Goal: Find specific page/section: Find specific page/section

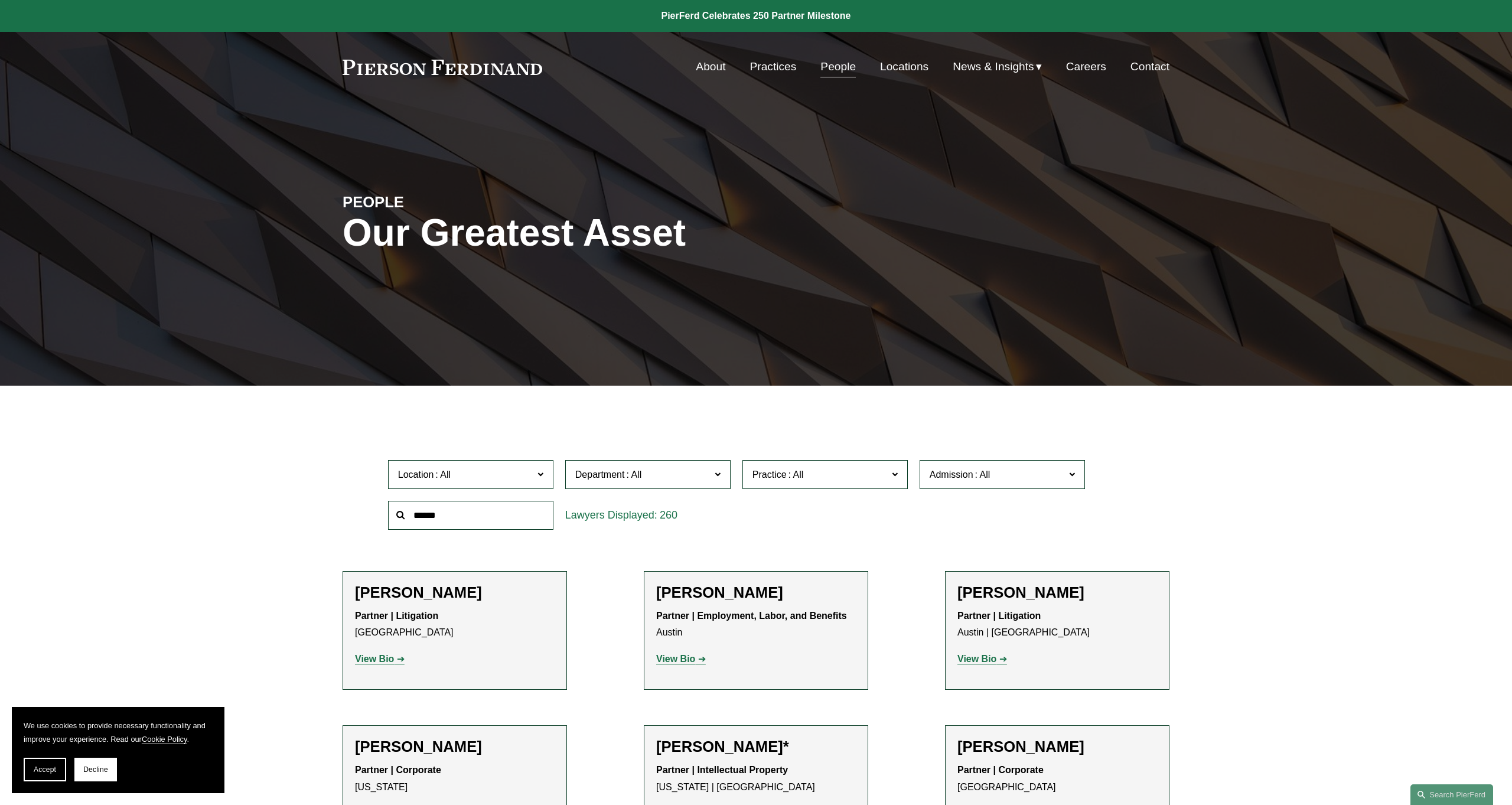
click at [902, 74] on link "Locations" at bounding box center [904, 66] width 48 height 23
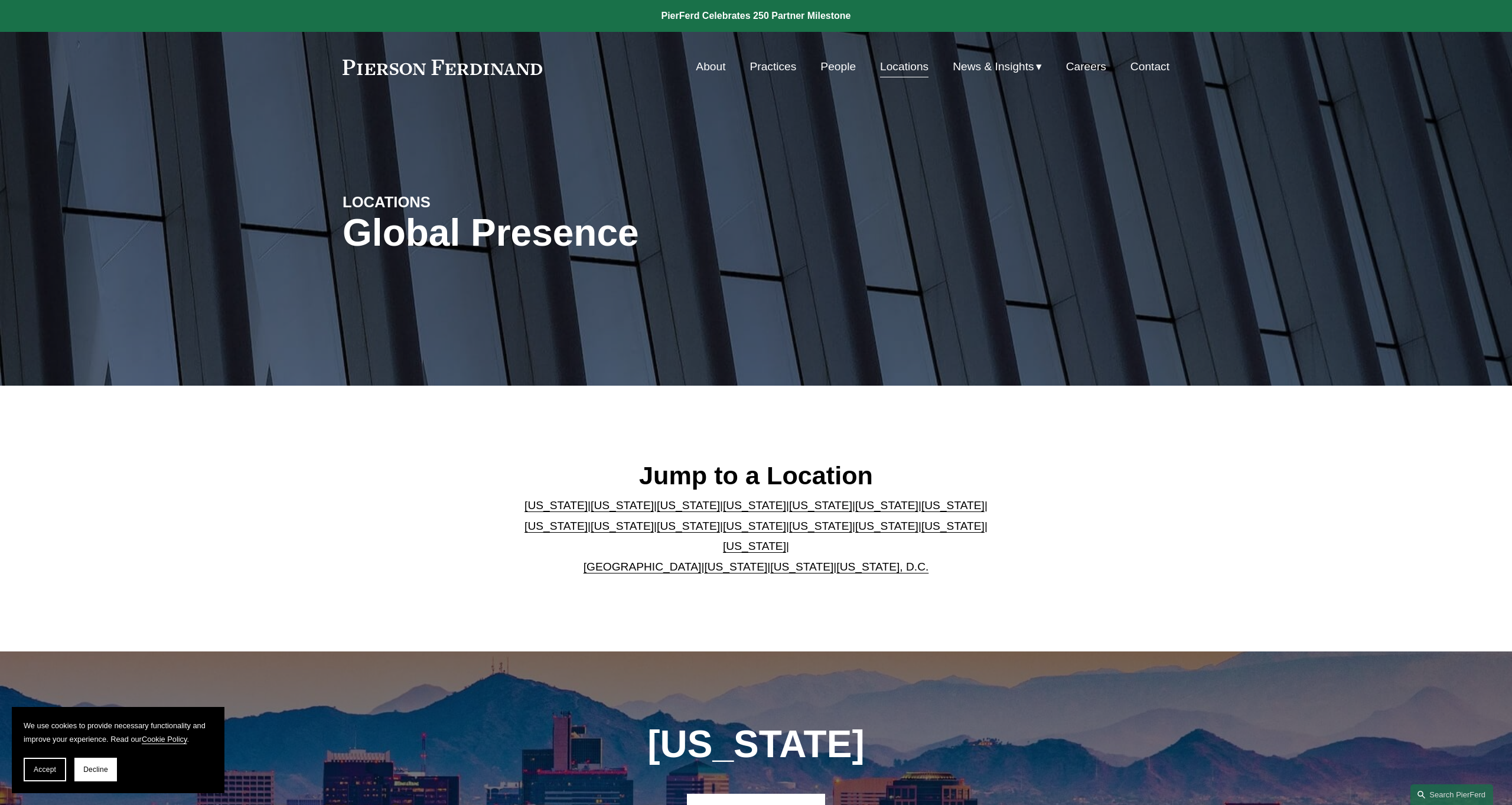
click at [770, 560] on link "[US_STATE]" at bounding box center [801, 567] width 63 height 13
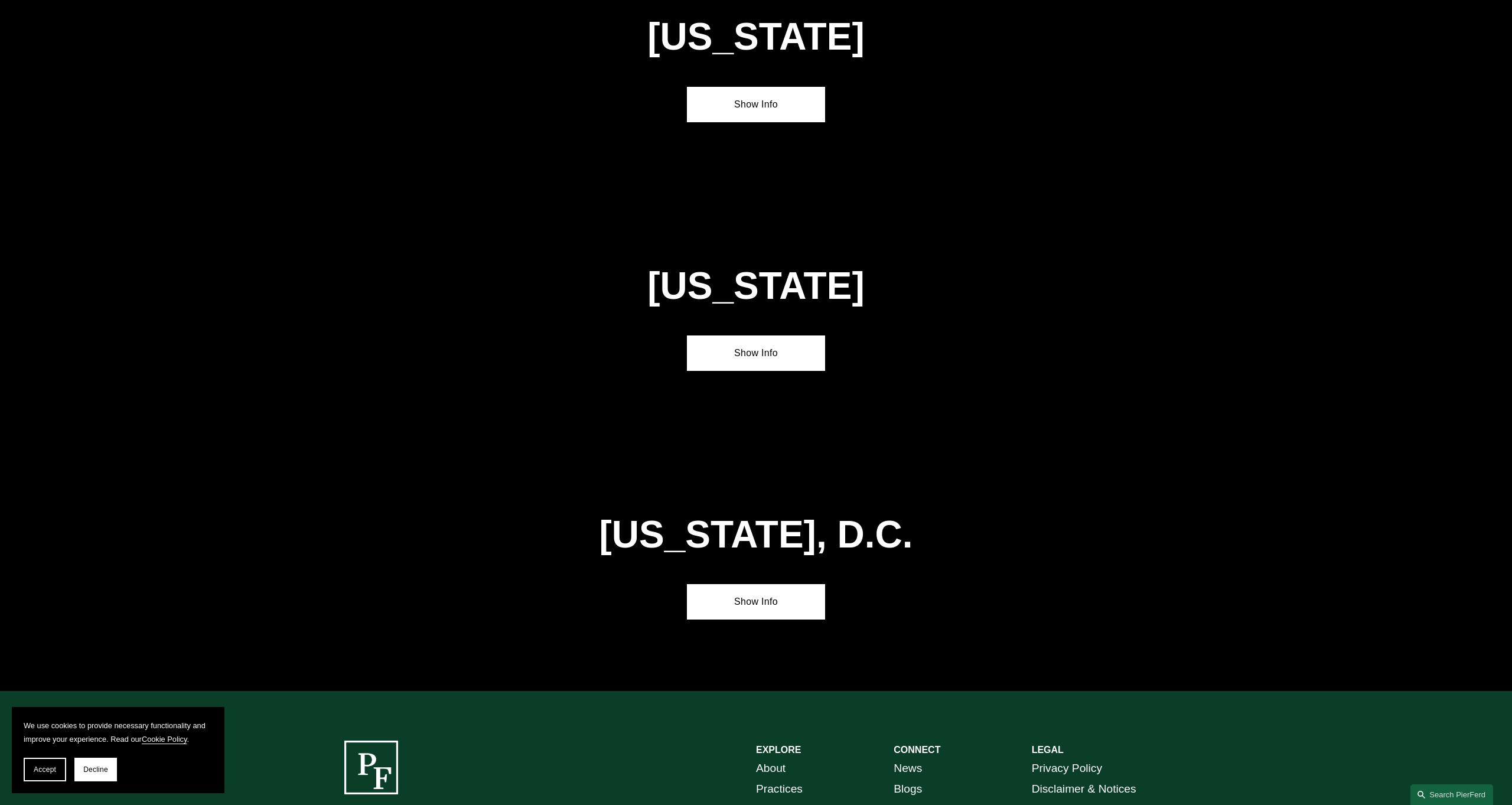
scroll to position [4880, 0]
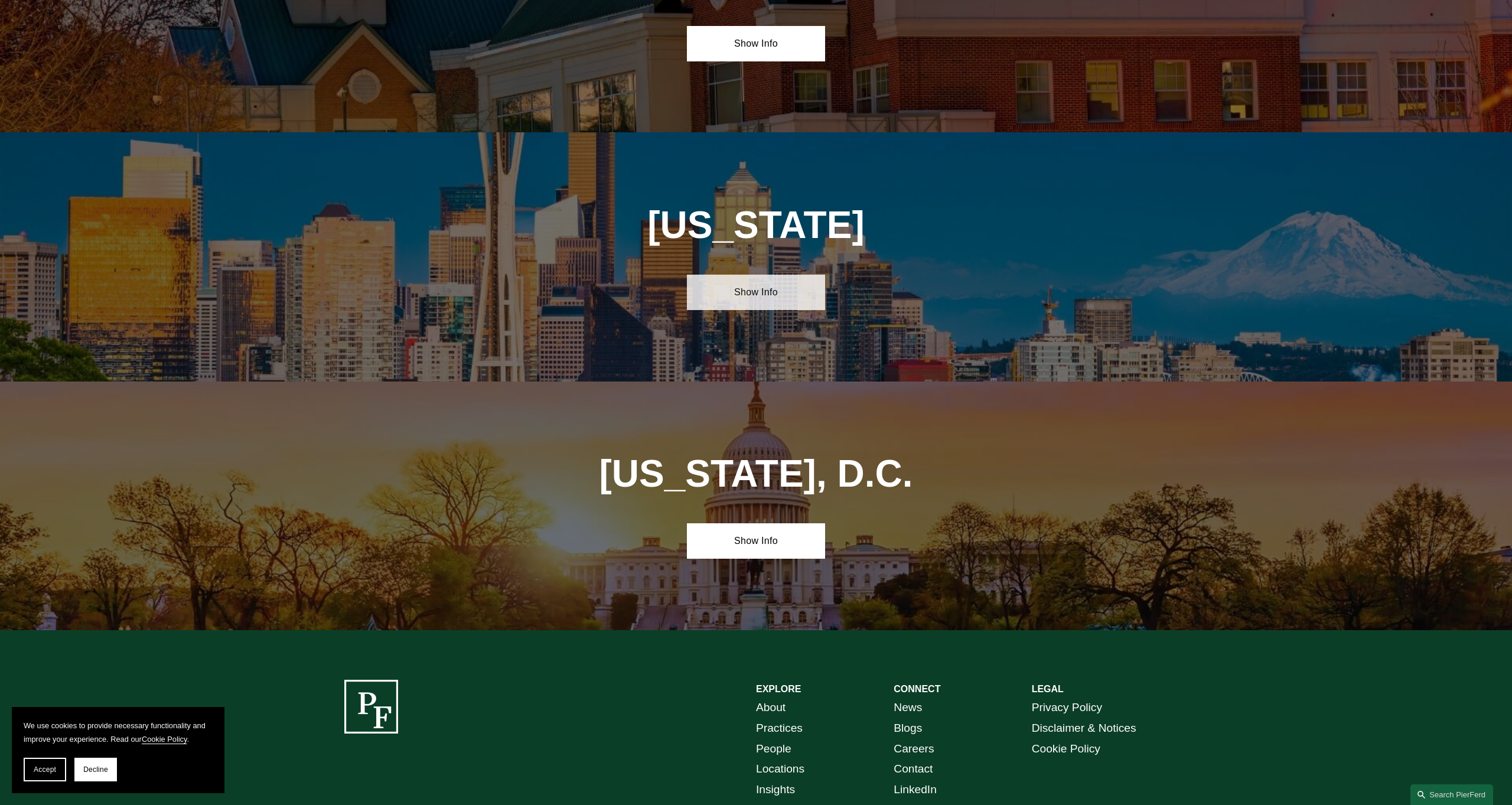
click at [745, 274] on link "Show Info" at bounding box center [756, 292] width 137 height 35
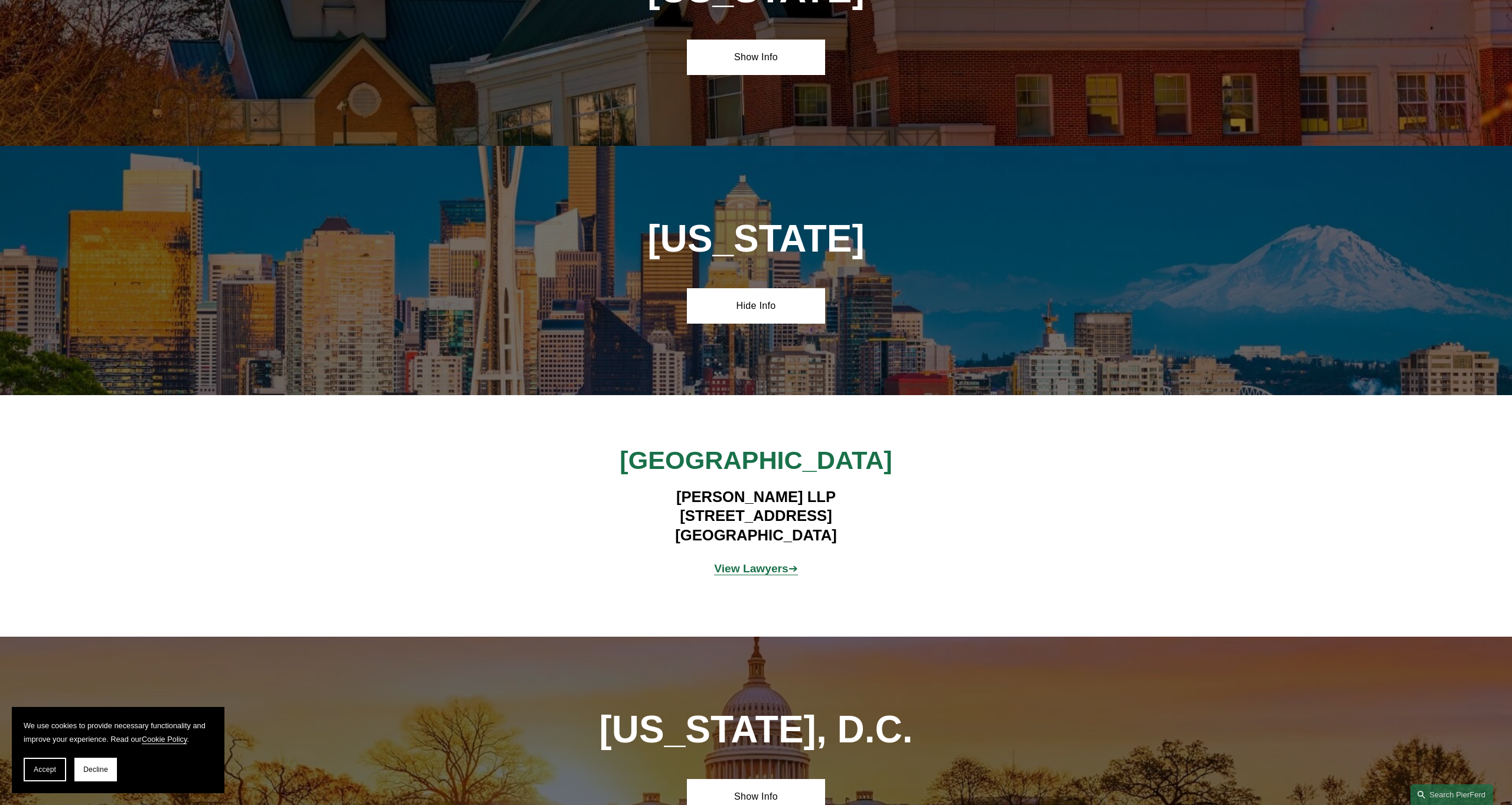
scroll to position [4805, 0]
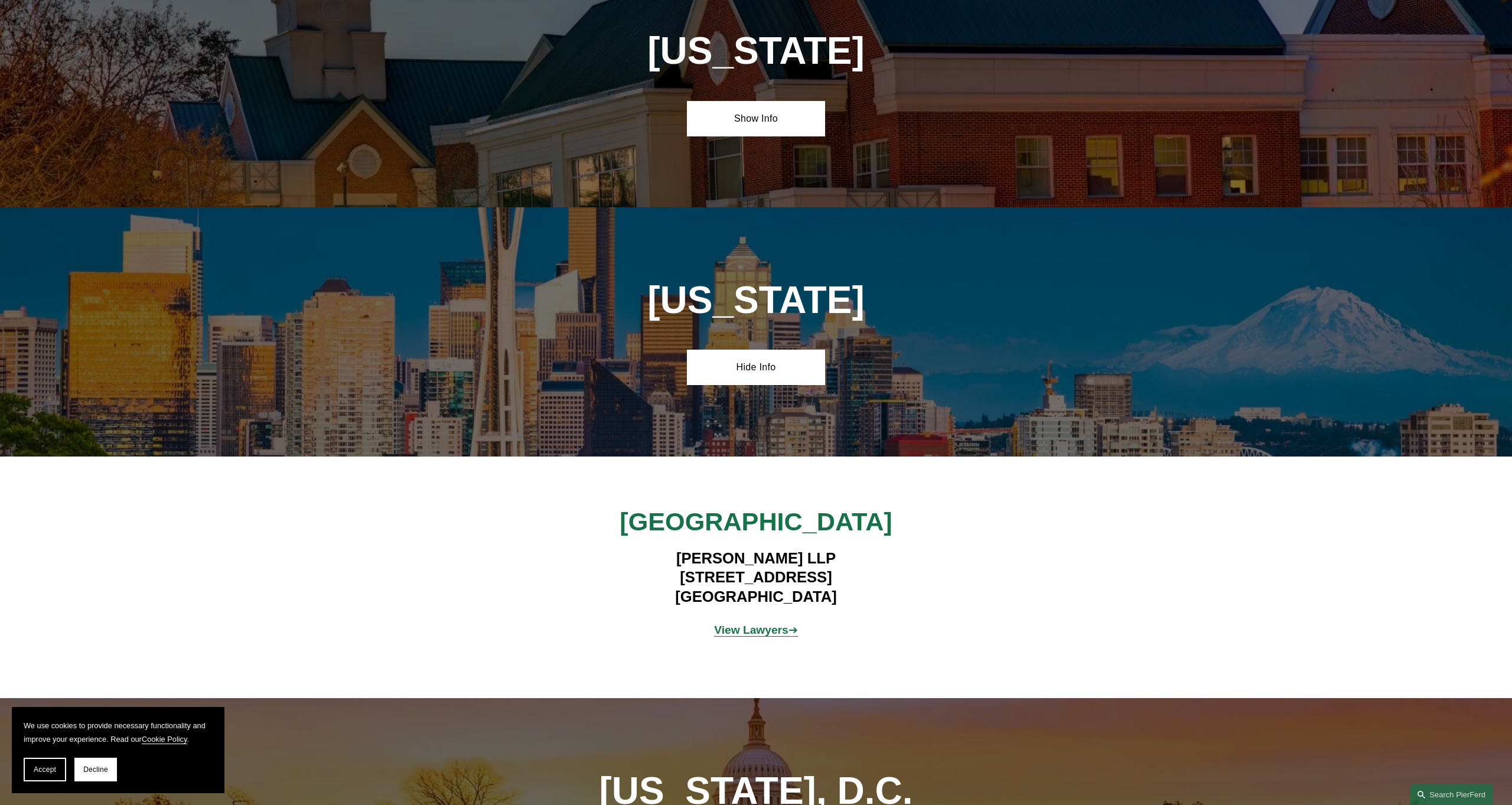
click at [744, 623] on strong "View Lawyers" at bounding box center [751, 630] width 74 height 13
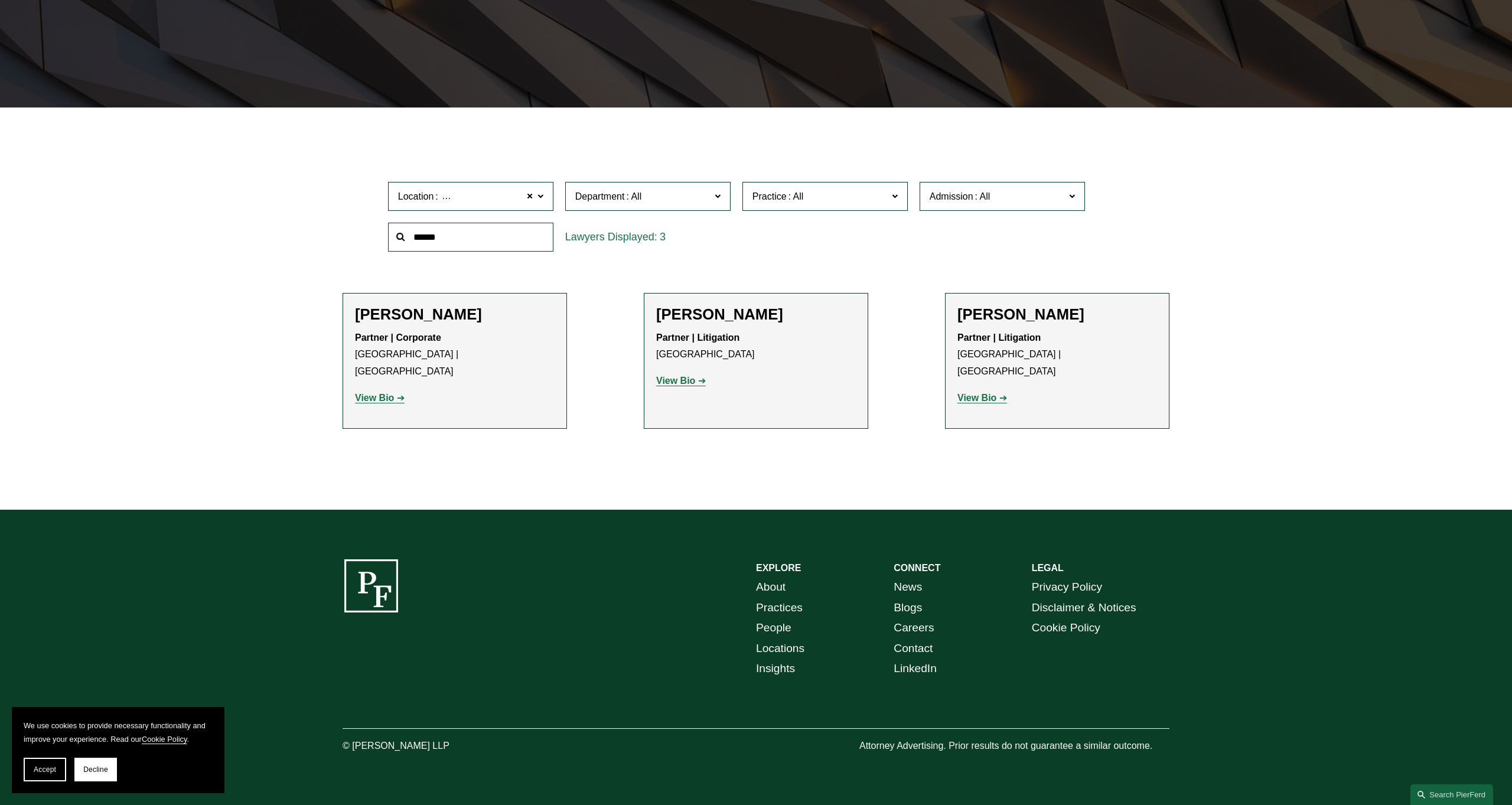
scroll to position [307, 0]
click at [542, 188] on span at bounding box center [541, 196] width 6 height 16
click at [268, 212] on div "Filter Location Seattle Seattle All Atlanta Austin Boston Charlotte Chicago Cin…" at bounding box center [756, 318] width 1512 height 384
click at [526, 189] on span at bounding box center [530, 197] width 7 height 16
